Goal: Entertainment & Leisure: Browse casually

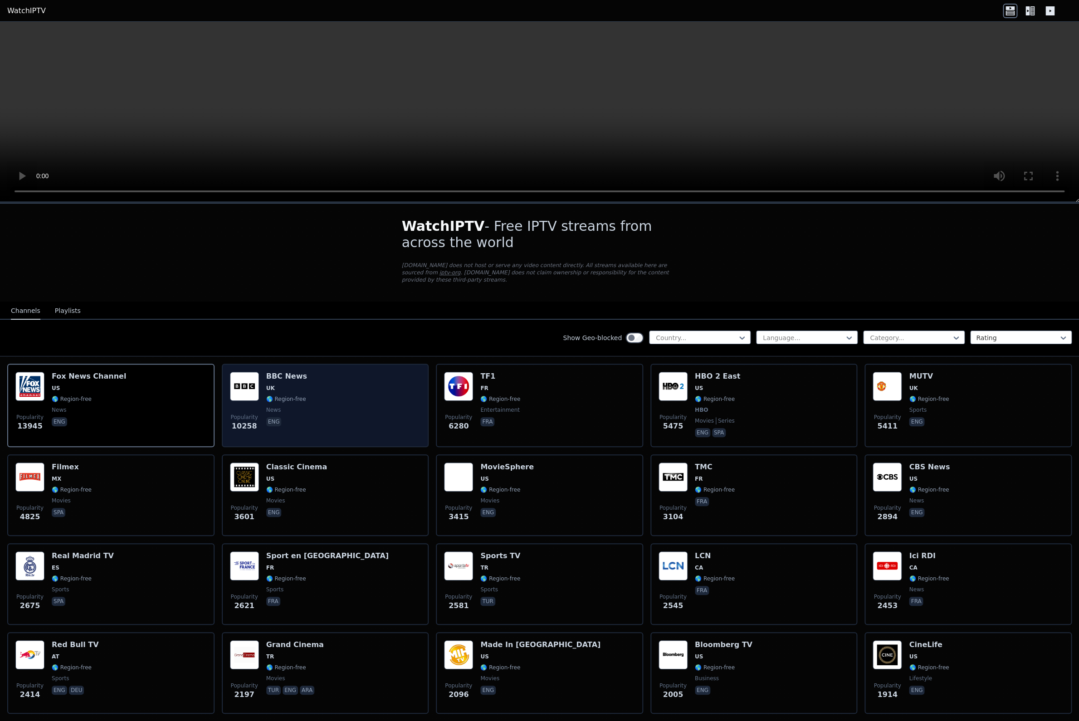
click at [291, 385] on span "UK" at bounding box center [286, 388] width 41 height 7
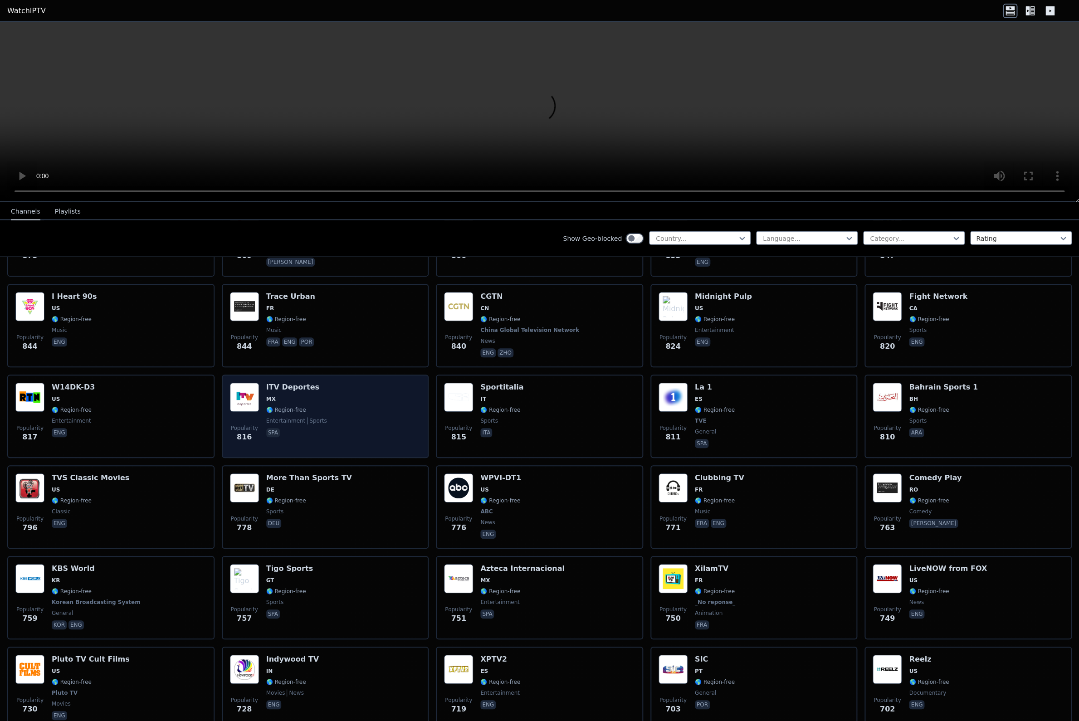
scroll to position [1338, 0]
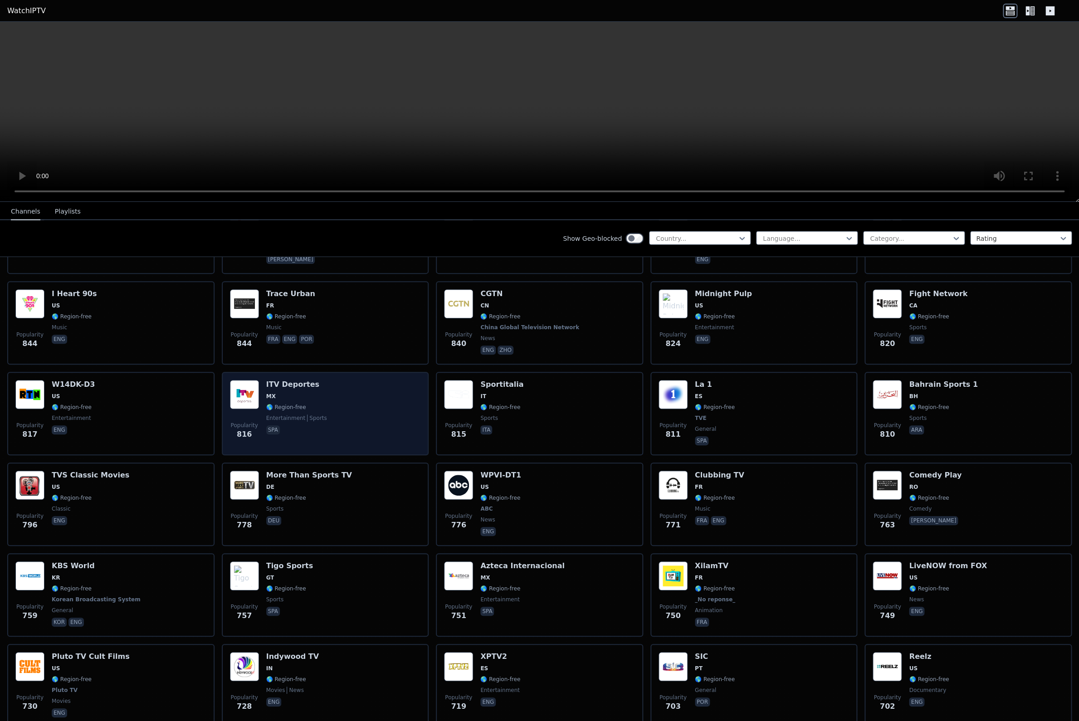
click at [368, 420] on div "Popularity 816 ITV Deportes MX 🌎 Region-free entertainment sports spa" at bounding box center [325, 413] width 191 height 67
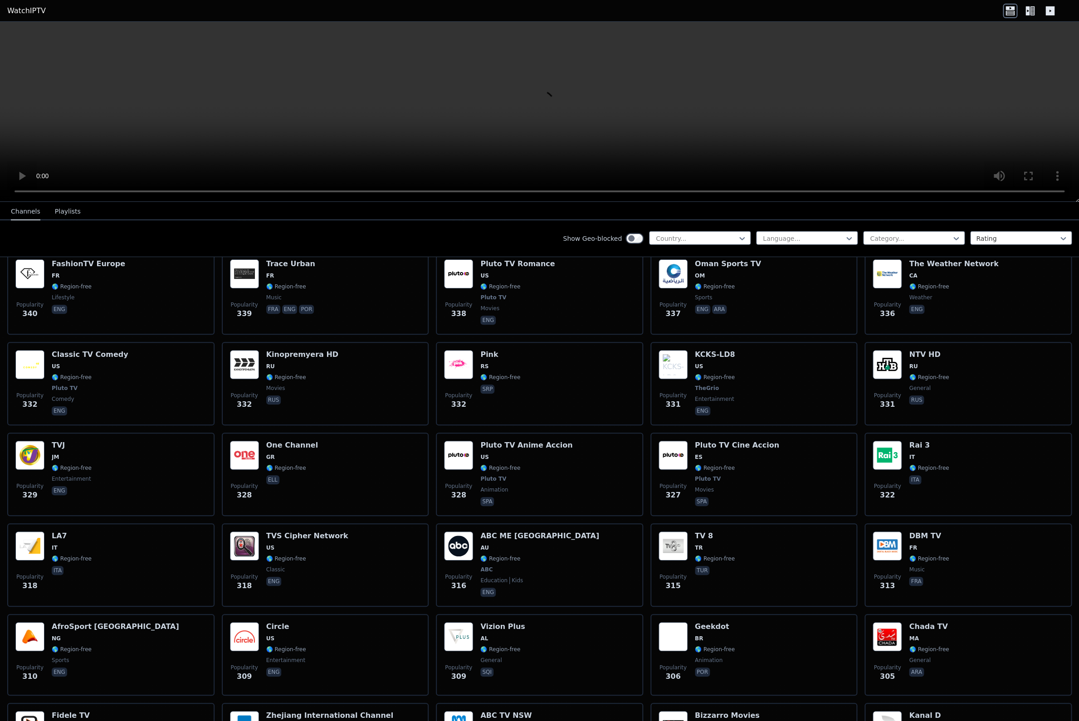
scroll to position [4185, 0]
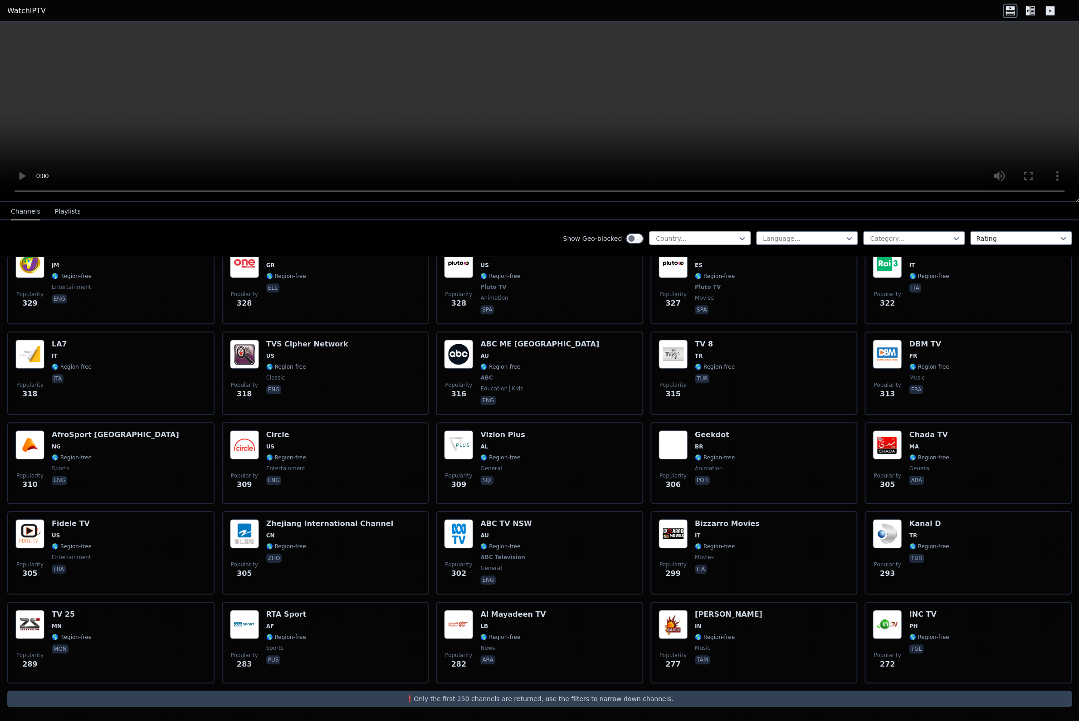
click at [724, 239] on div at bounding box center [696, 238] width 83 height 9
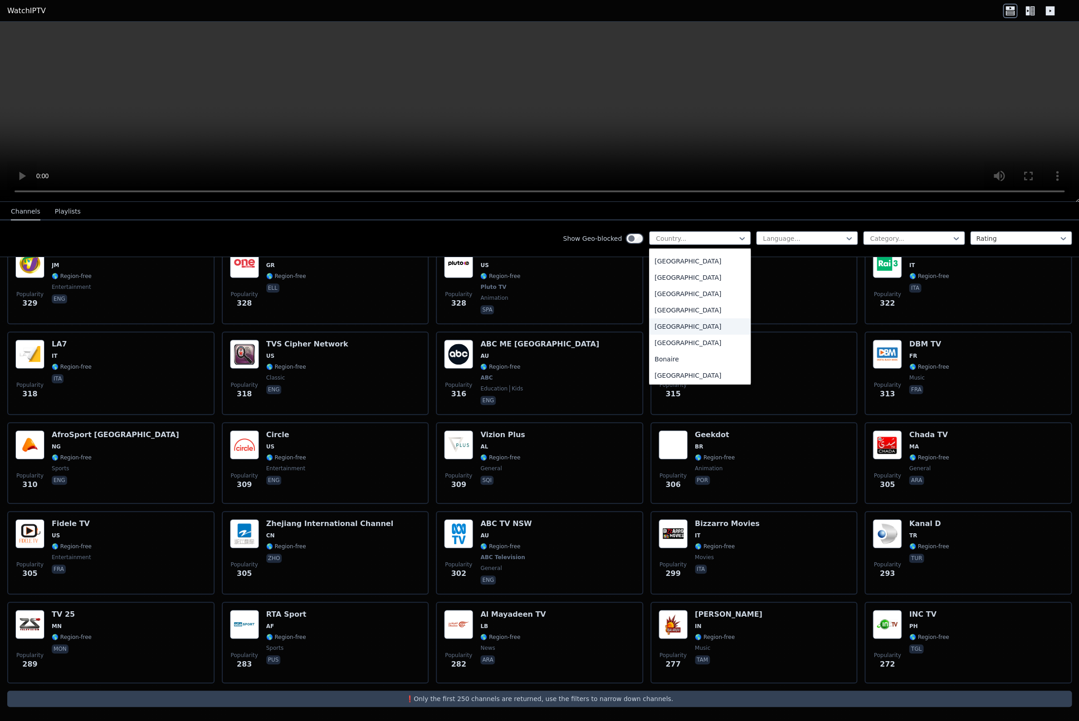
scroll to position [263, 0]
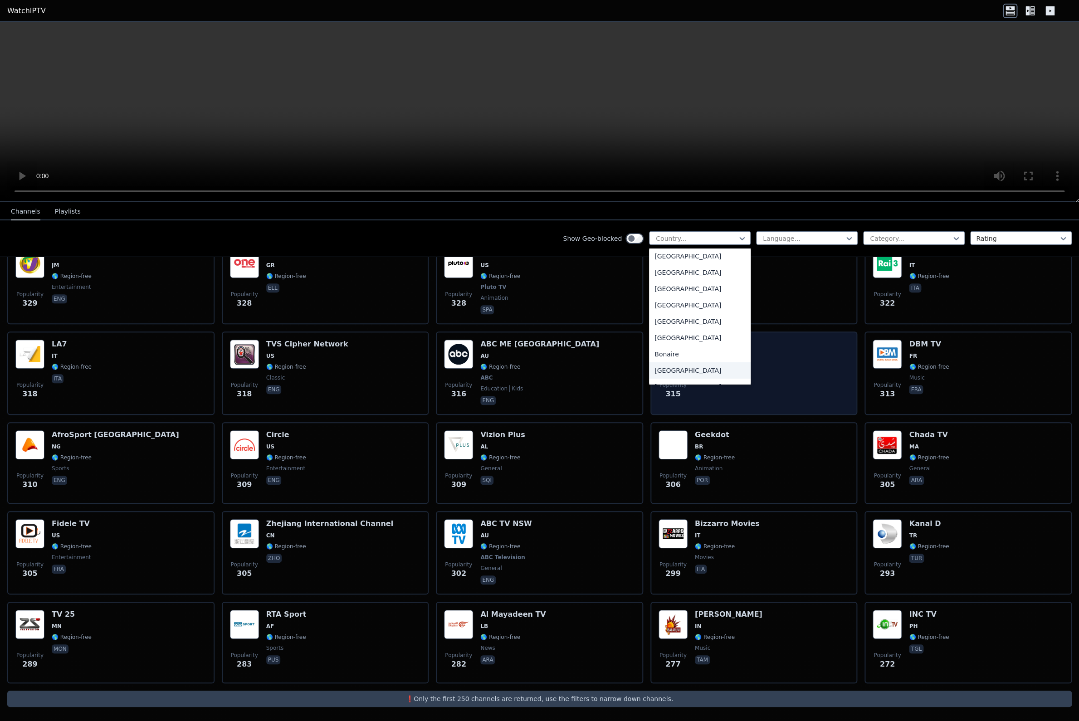
click at [673, 369] on div "[GEOGRAPHIC_DATA]" at bounding box center [700, 370] width 102 height 16
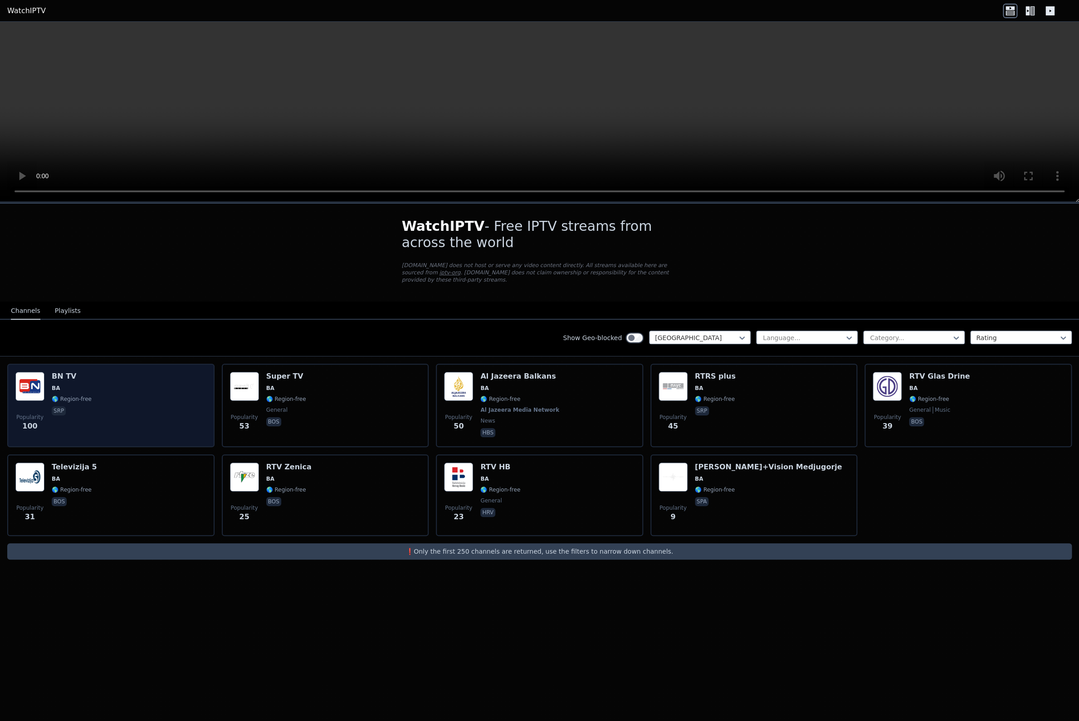
click at [184, 415] on div "Popularity 100 BN TV BA 🌎 Region-free srp" at bounding box center [110, 405] width 191 height 67
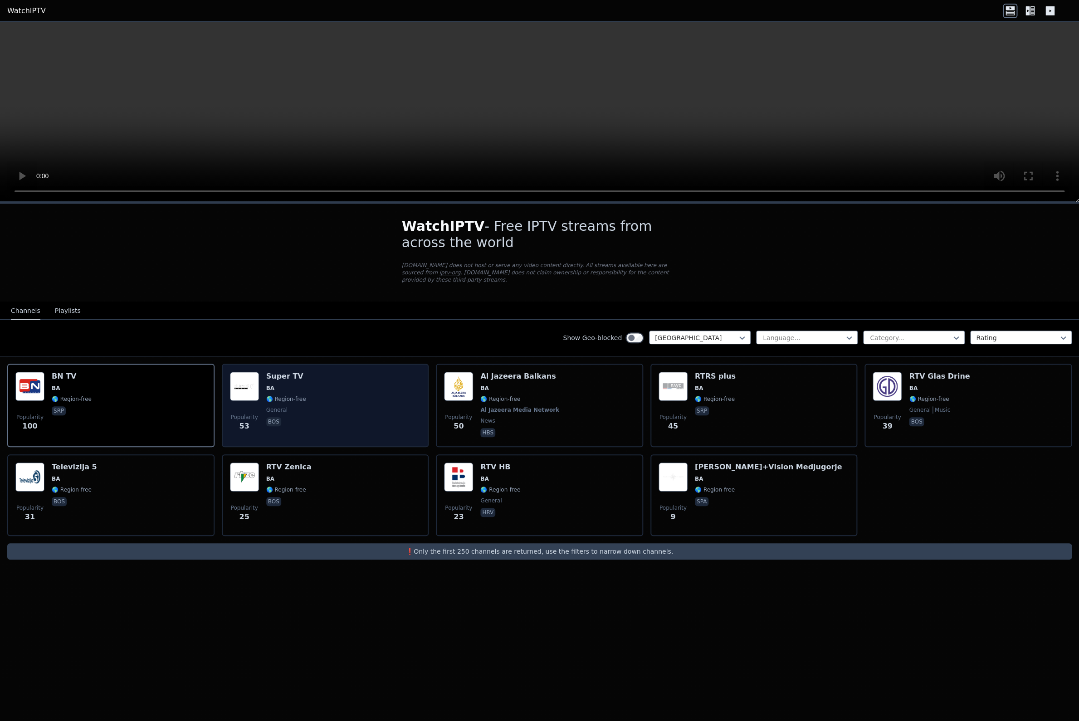
click at [407, 413] on div "Popularity 53 Super TV BA 🌎 Region-free general [PERSON_NAME]" at bounding box center [325, 405] width 191 height 67
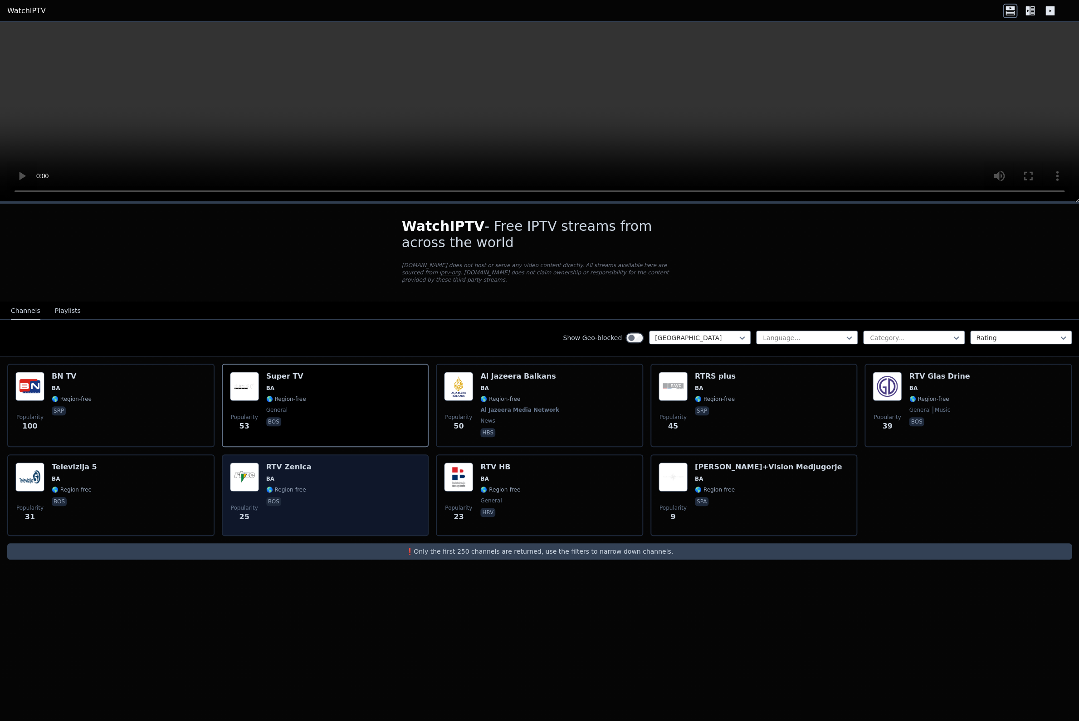
click at [340, 476] on div "Popularity 25 RTV Zenica BA 🌎 Region-free bos" at bounding box center [325, 495] width 191 height 65
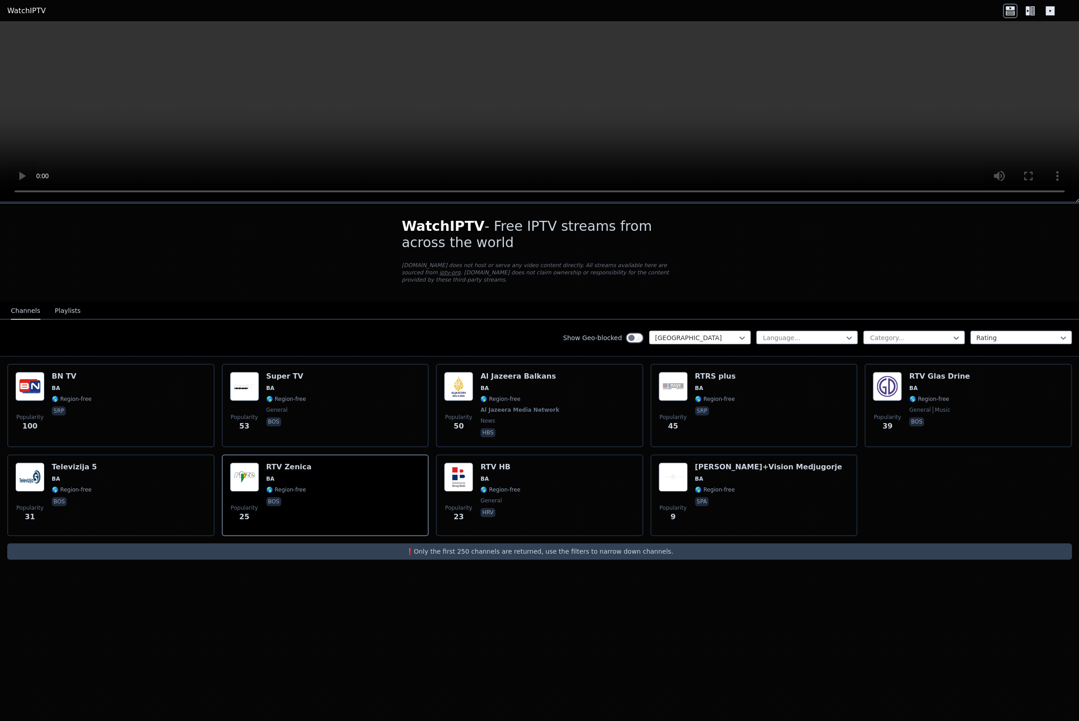
click at [678, 342] on div "[GEOGRAPHIC_DATA]" at bounding box center [700, 338] width 102 height 14
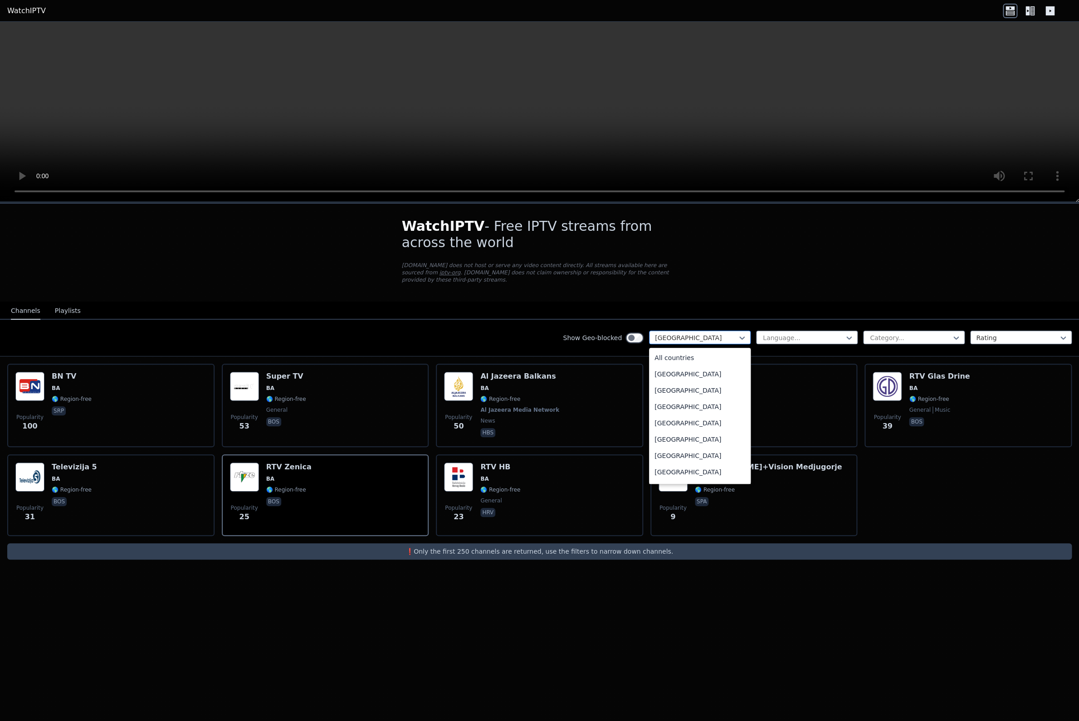
scroll to position [263, 0]
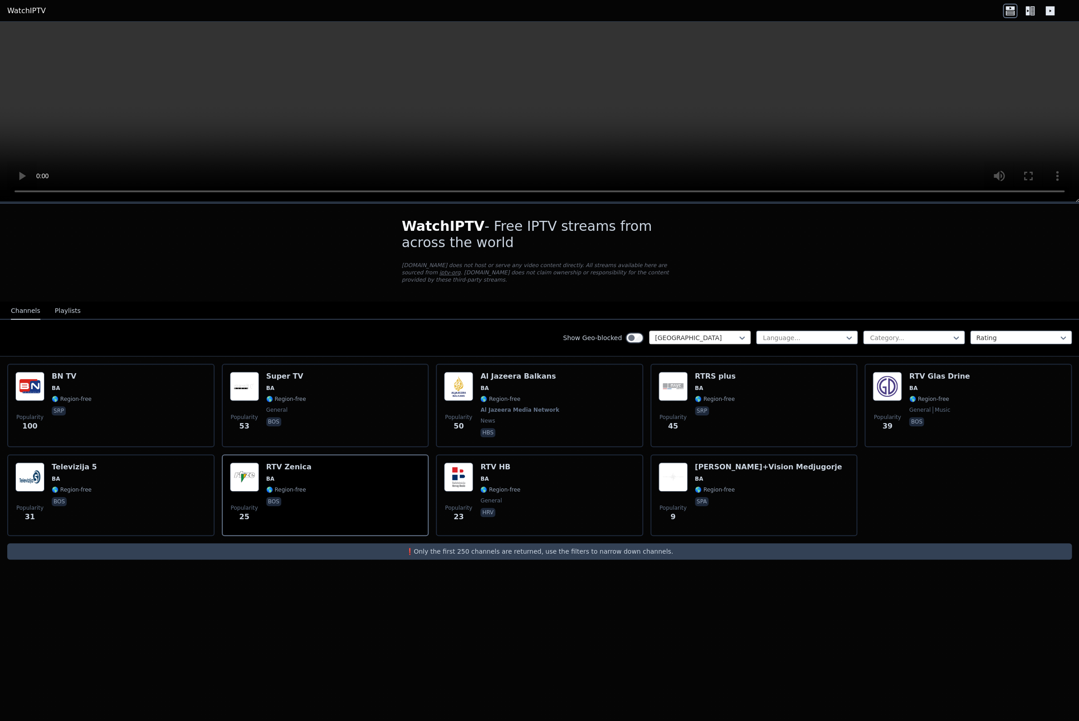
click at [659, 338] on div at bounding box center [696, 337] width 83 height 9
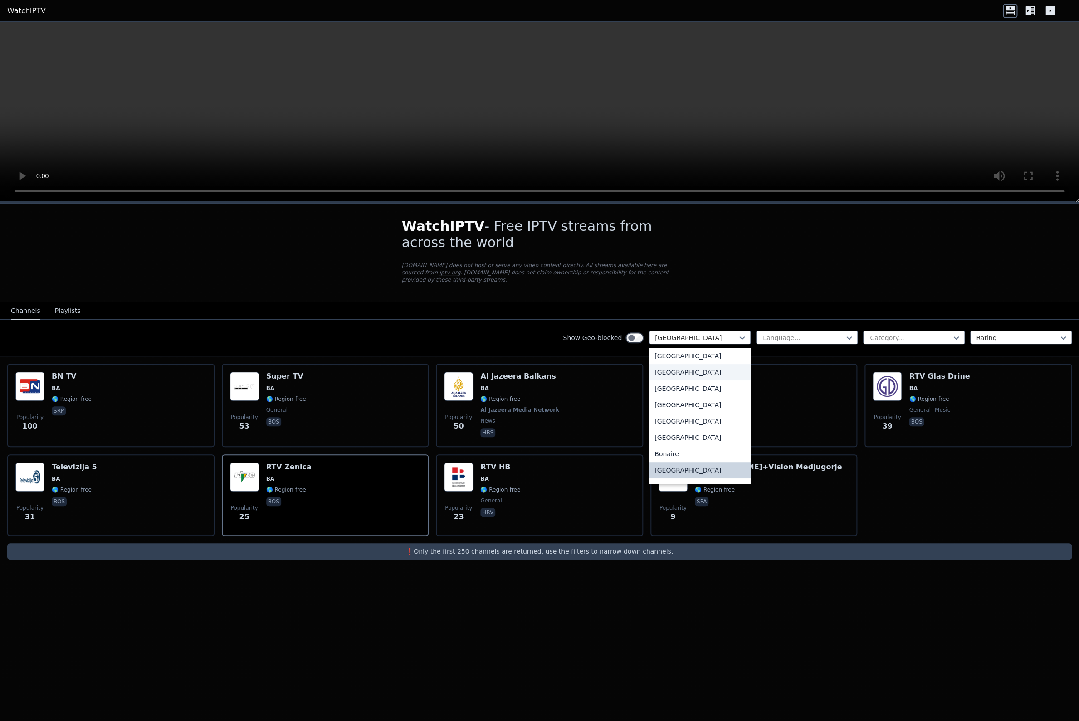
scroll to position [0, 0]
click at [677, 356] on div "All countries" at bounding box center [700, 358] width 102 height 16
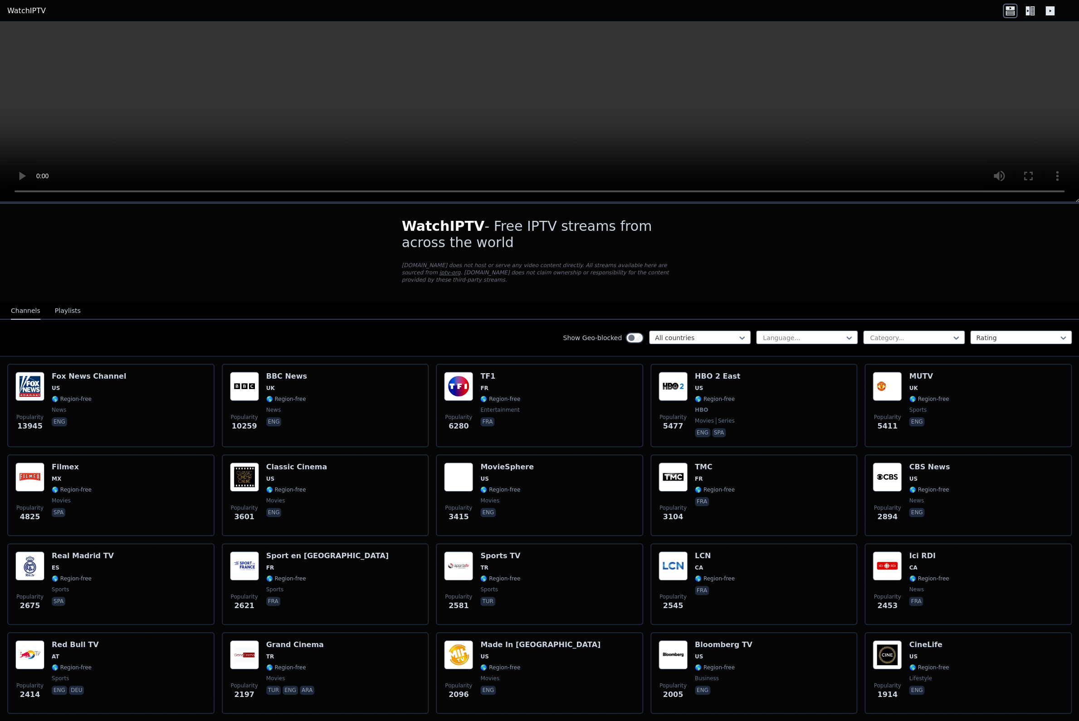
click at [789, 345] on div "Language... Category... Rating" at bounding box center [914, 338] width 316 height 15
click at [790, 341] on div at bounding box center [803, 337] width 83 height 9
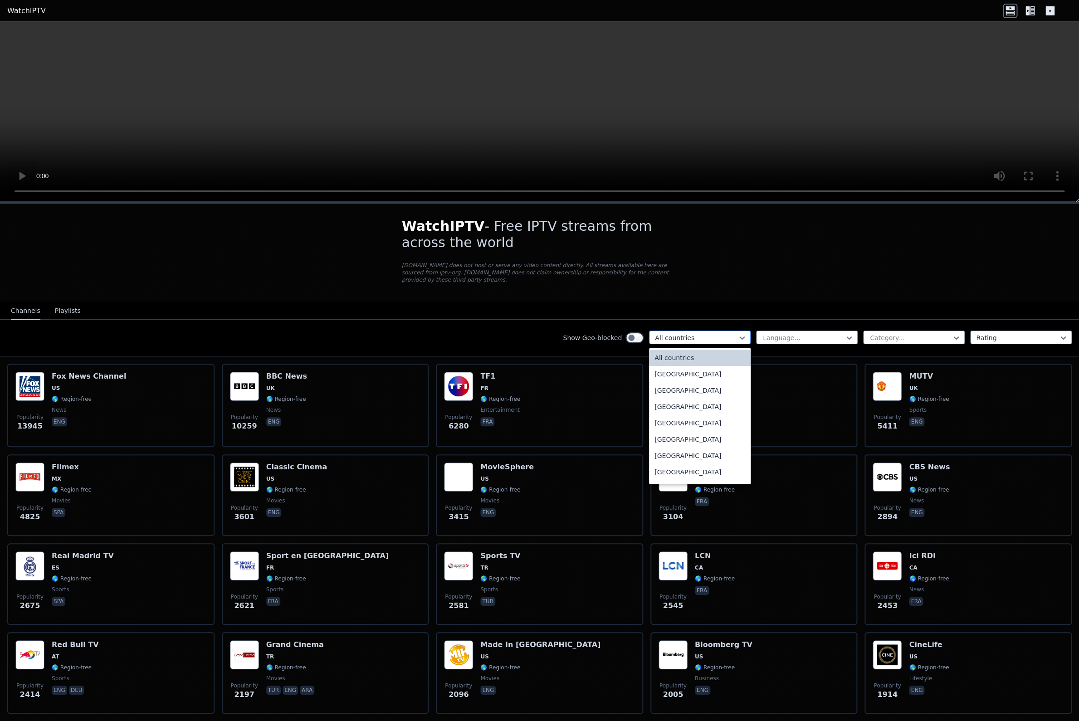
click at [717, 336] on div at bounding box center [696, 337] width 83 height 9
click at [677, 421] on div "[GEOGRAPHIC_DATA]" at bounding box center [700, 418] width 102 height 16
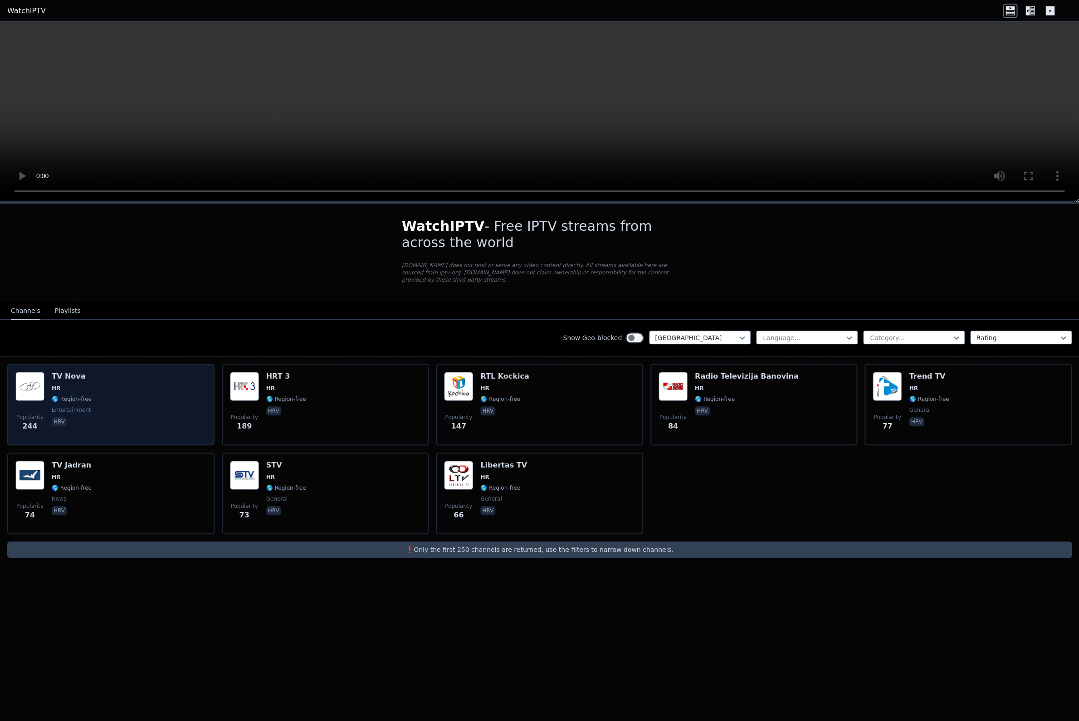
click at [158, 403] on div "Popularity 244 TV Nova HR 🌎 Region-free entertainment hrv" at bounding box center [110, 404] width 191 height 65
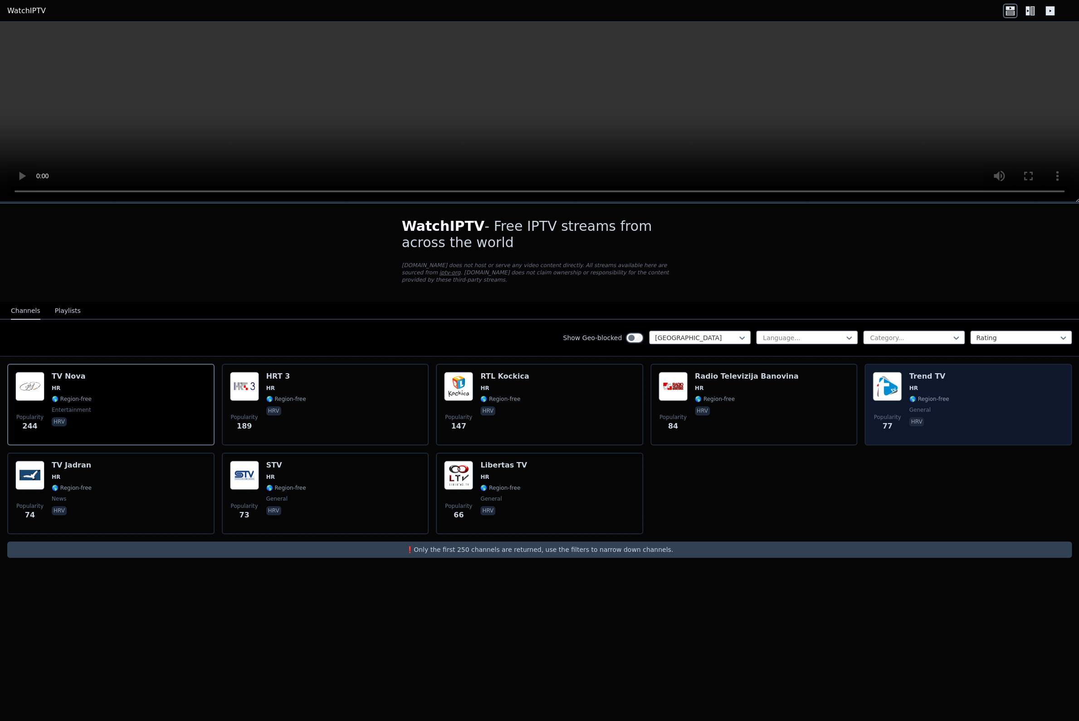
click at [971, 395] on div "Popularity 77 Trend TV HR 🌎 Region-free general [DEMOGRAPHIC_DATA]" at bounding box center [968, 404] width 191 height 65
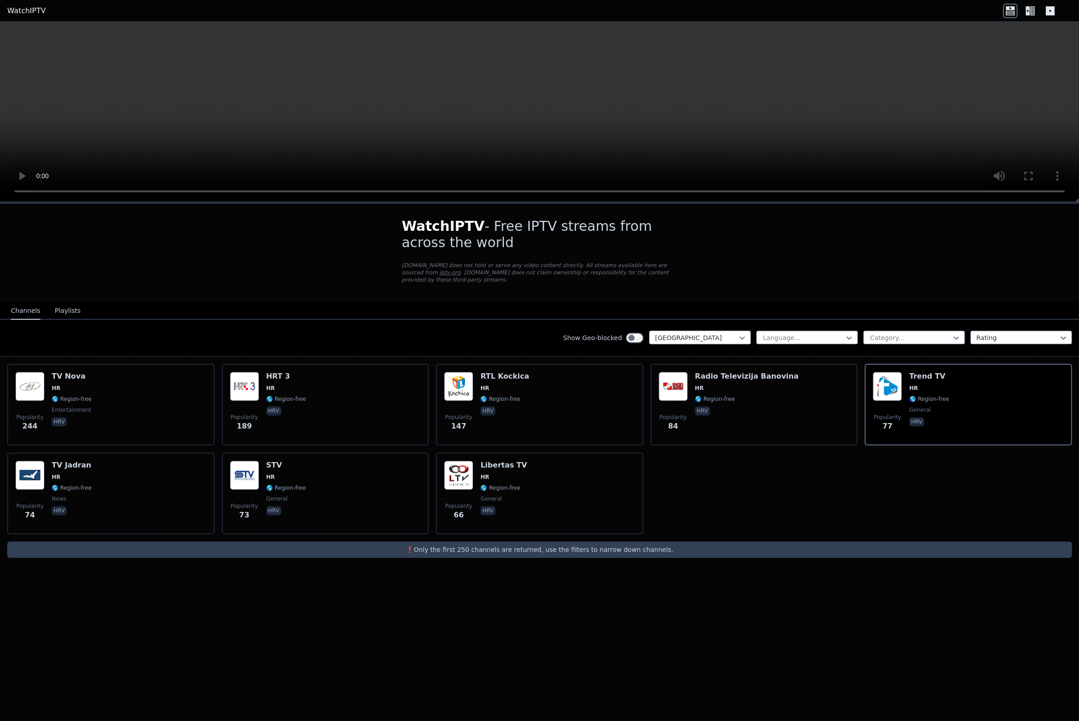
click at [711, 339] on div at bounding box center [696, 337] width 83 height 9
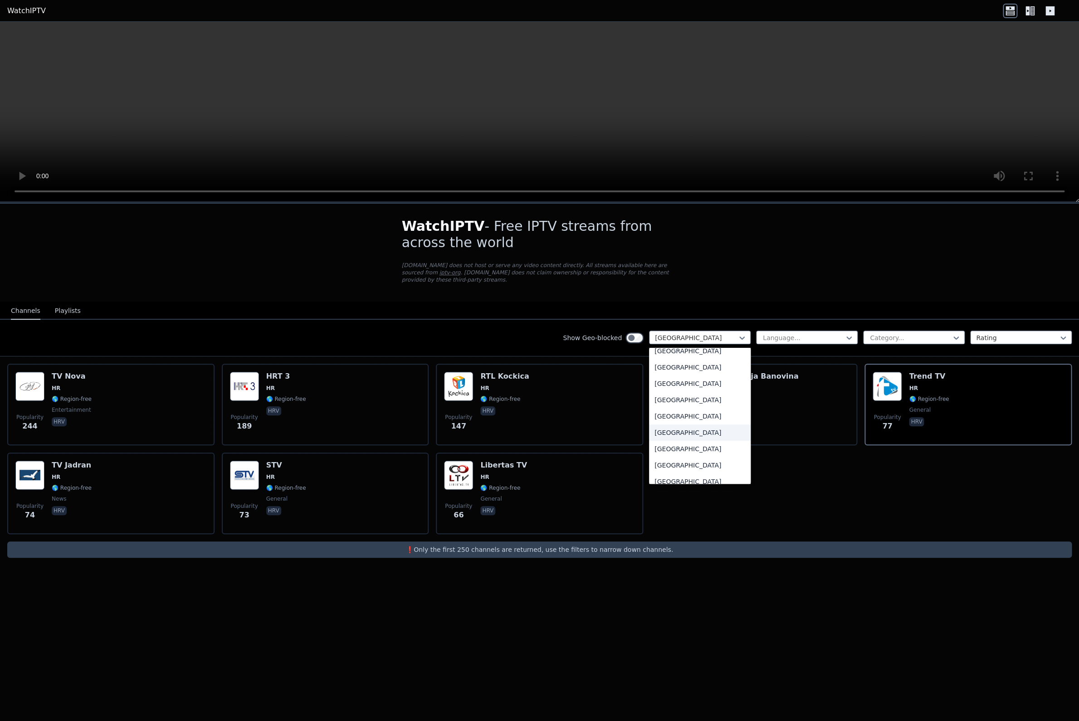
scroll to position [2648, 0]
click at [665, 401] on div "[GEOGRAPHIC_DATA]" at bounding box center [700, 396] width 102 height 16
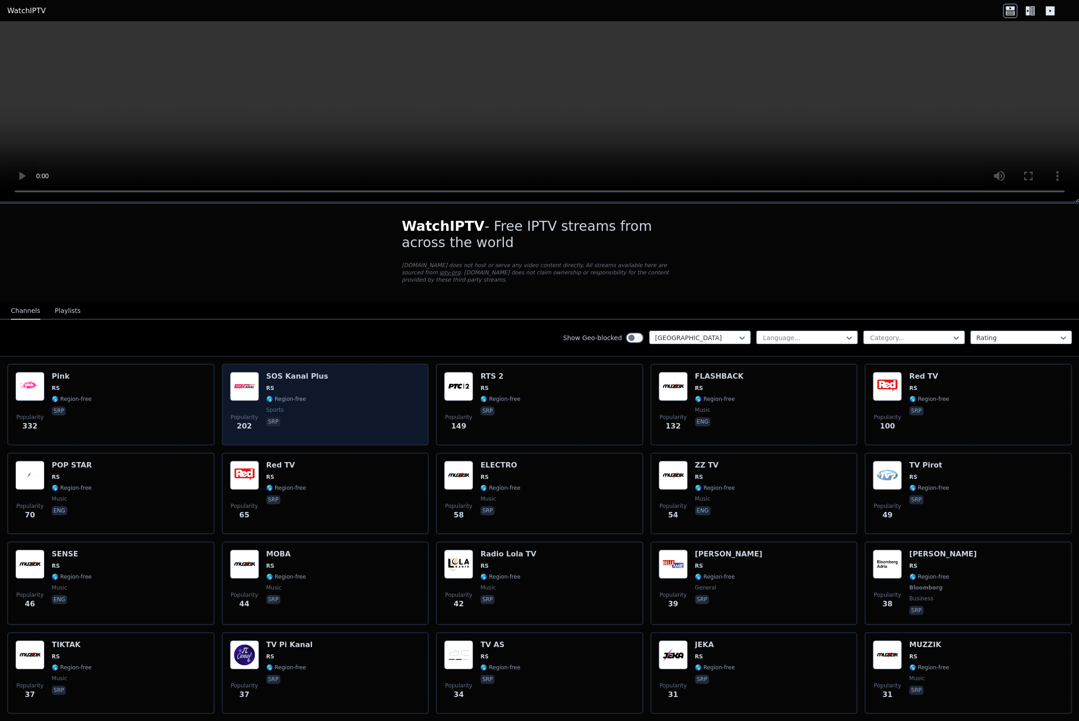
click at [377, 415] on div "Popularity 202 SOS Kanal Plus RS 🌎 Region-free sports srp" at bounding box center [325, 404] width 191 height 65
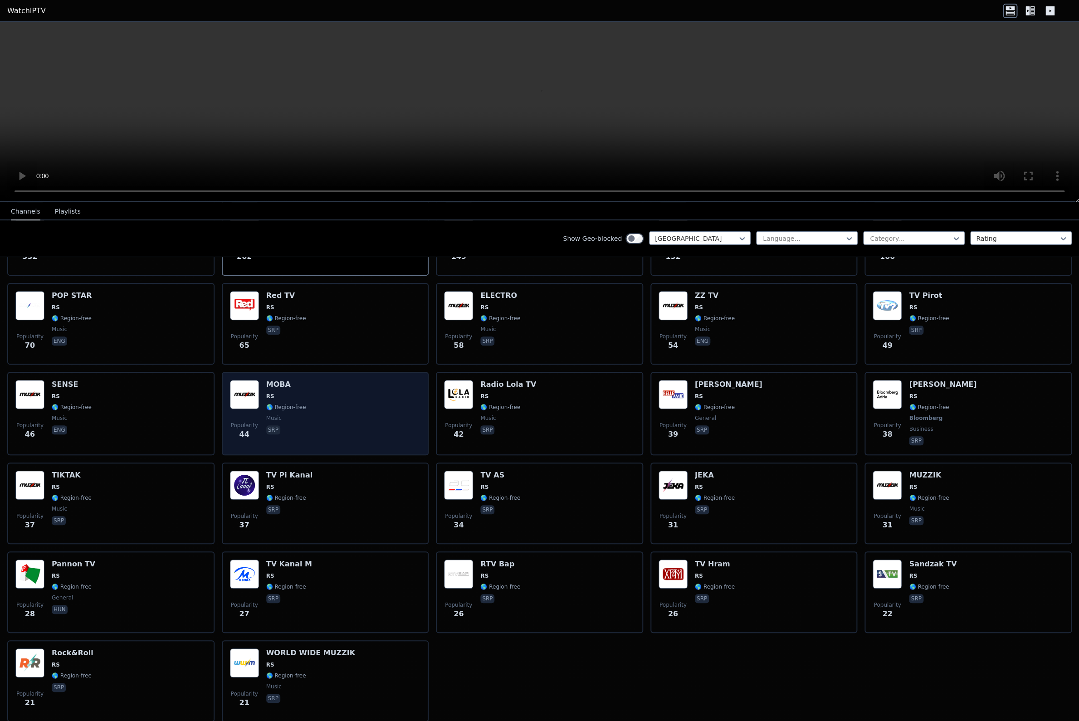
scroll to position [209, 0]
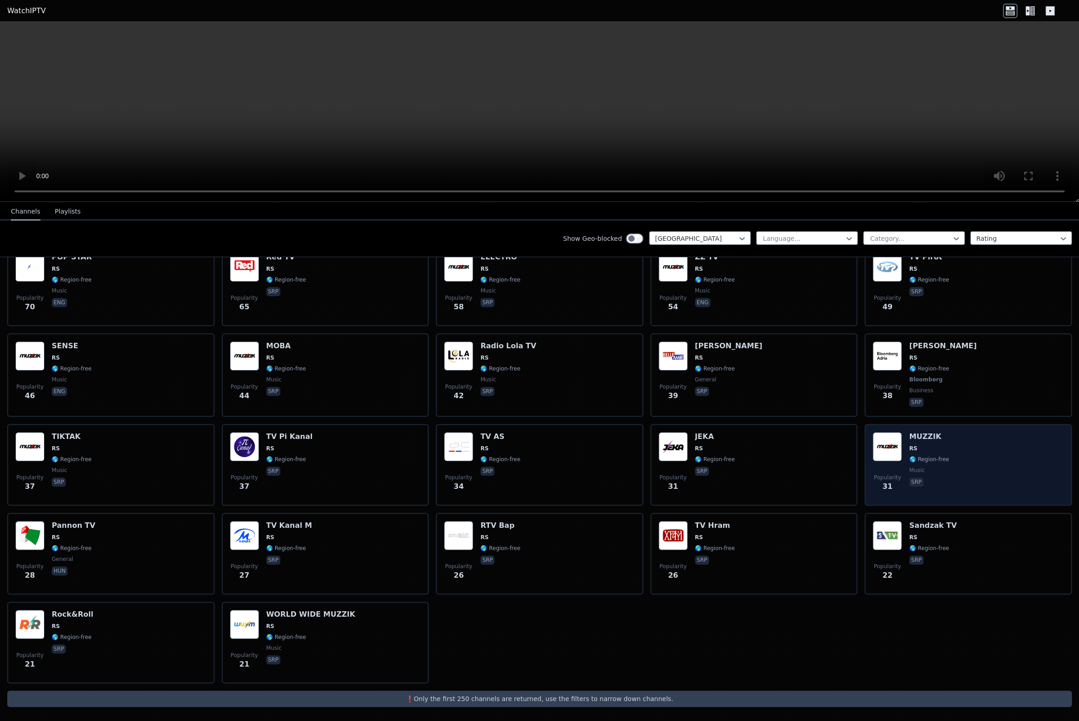
click at [952, 444] on div "Popularity 31 MUZZIK RS 🌎 Region-free music srp" at bounding box center [968, 464] width 191 height 65
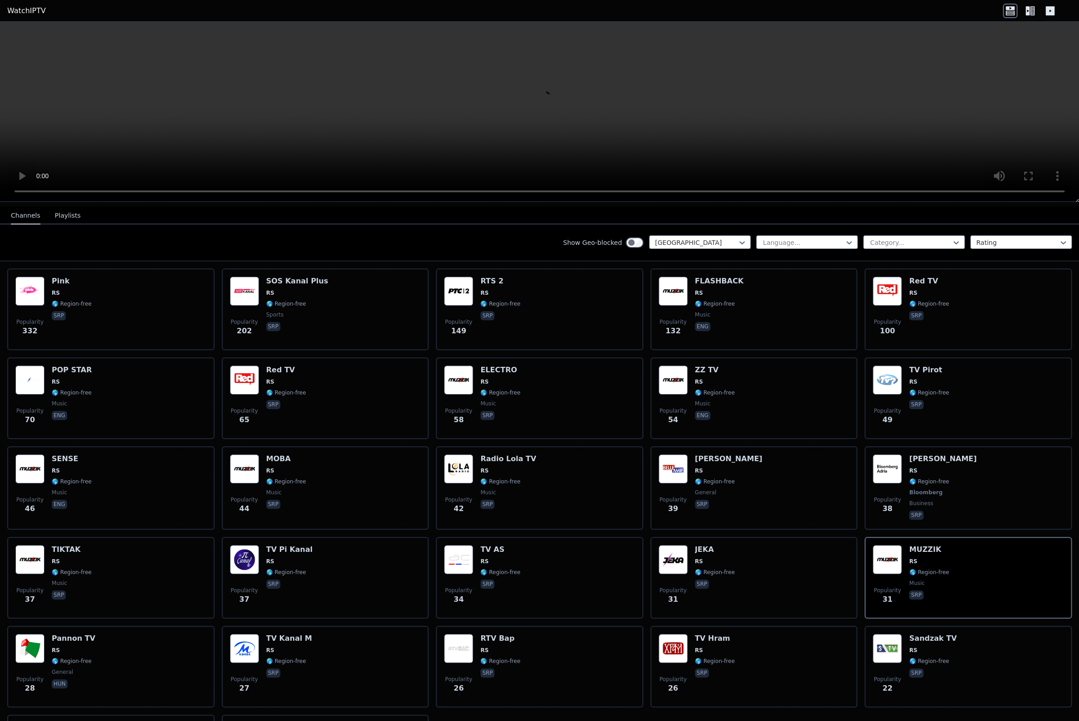
scroll to position [69, 0]
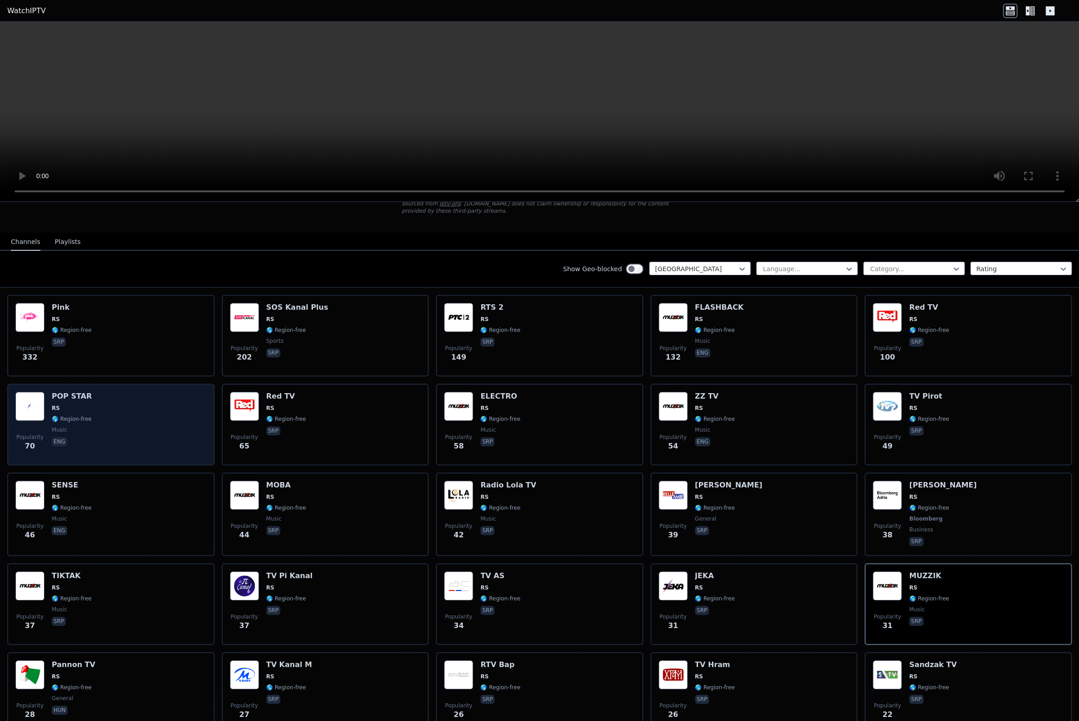
click at [155, 395] on div "Popularity 70 POP STAR RS 🌎 Region-free music eng" at bounding box center [110, 424] width 191 height 65
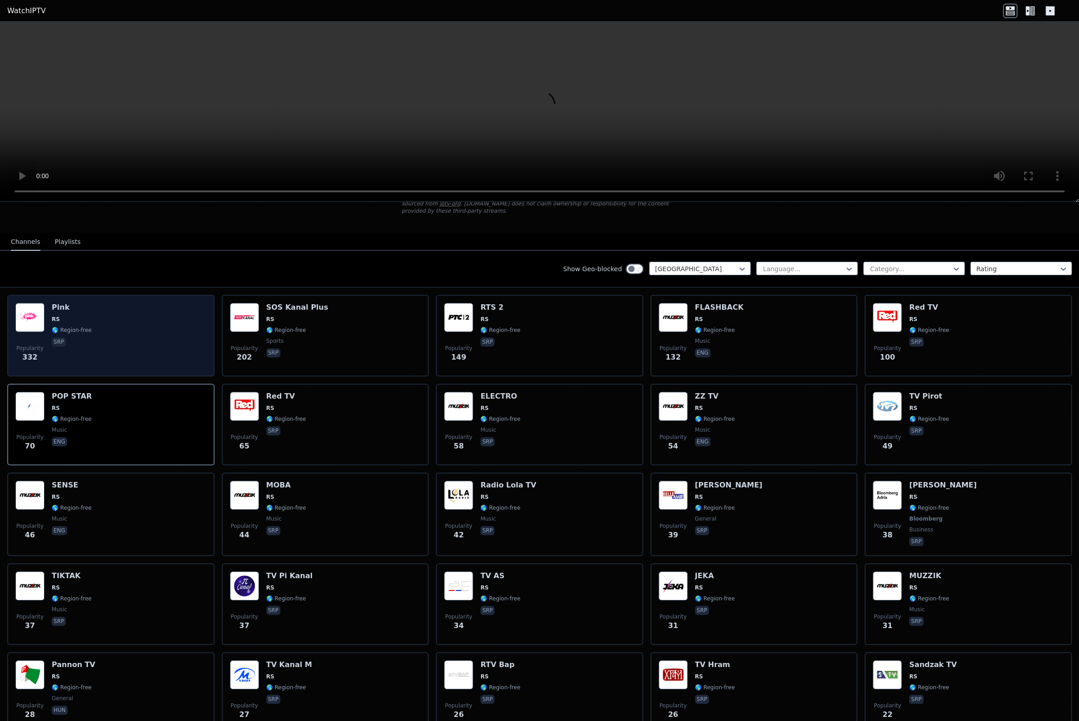
scroll to position [93, 0]
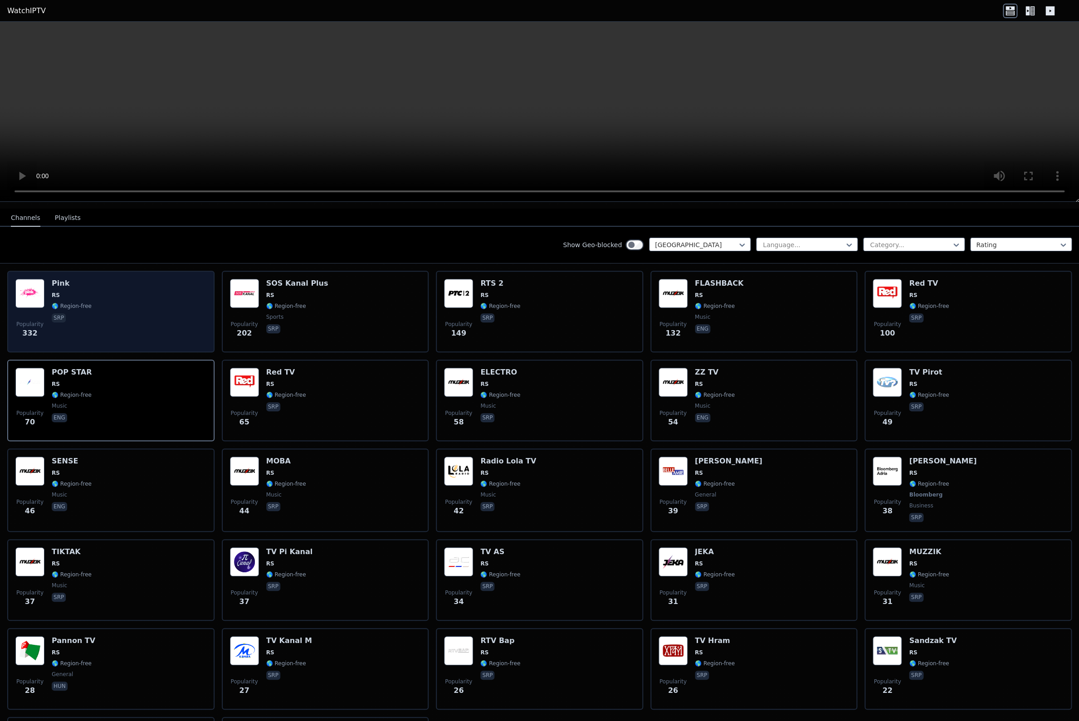
click at [152, 331] on div "Popularity 332 Pink RS 🌎 Region-free srp" at bounding box center [110, 311] width 191 height 65
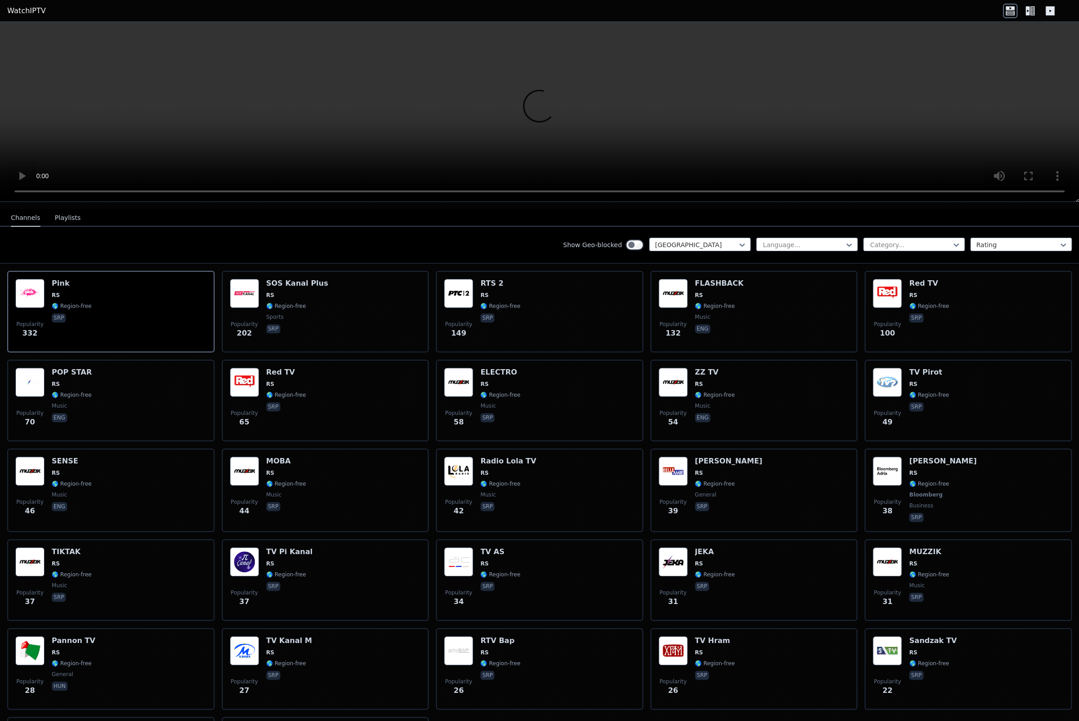
scroll to position [0, 0]
